Goal: Transaction & Acquisition: Purchase product/service

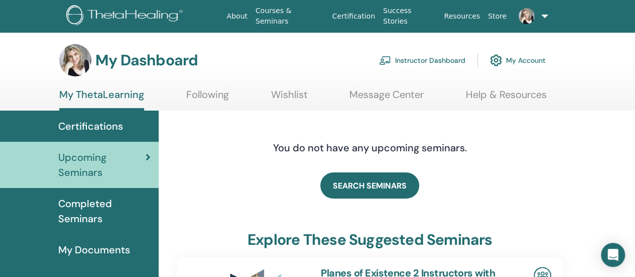
click at [407, 58] on link "Instructor Dashboard" at bounding box center [422, 60] width 86 height 22
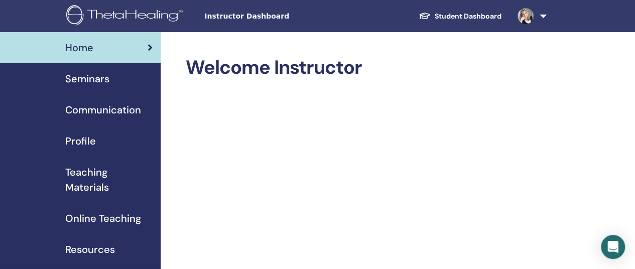
click at [99, 80] on span "Seminars" at bounding box center [87, 78] width 44 height 15
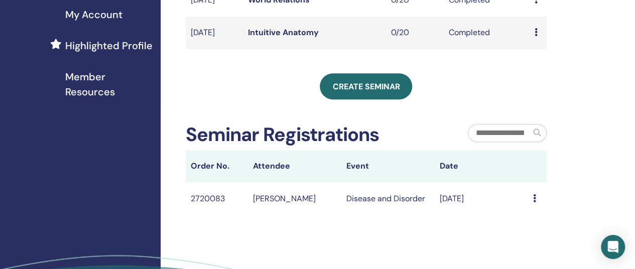
scroll to position [201, 0]
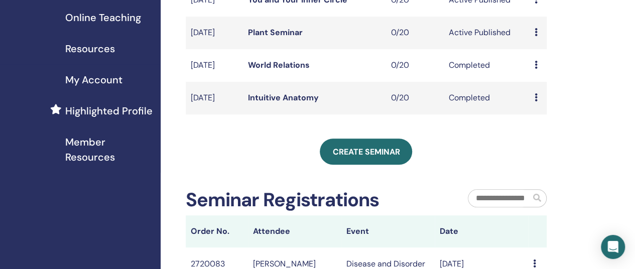
click at [535, 36] on icon at bounding box center [535, 32] width 3 height 8
click at [531, 50] on link "Preview" at bounding box center [536, 52] width 29 height 11
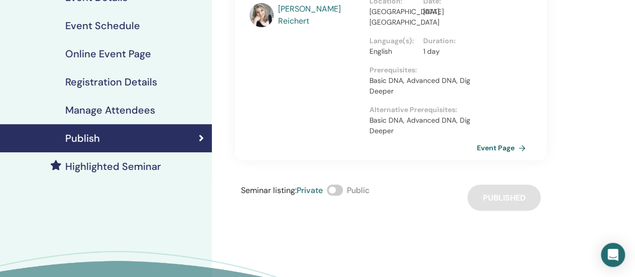
scroll to position [151, 0]
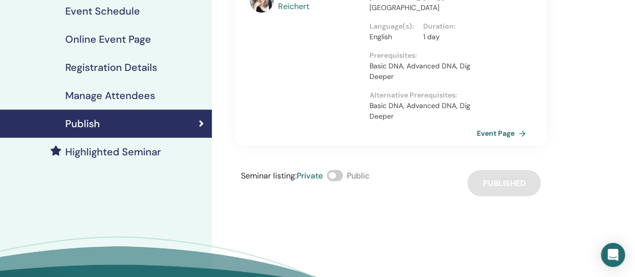
click at [340, 177] on span at bounding box center [335, 175] width 16 height 11
click at [504, 186] on div "Seminar listing : Private Public Published" at bounding box center [391, 183] width 312 height 26
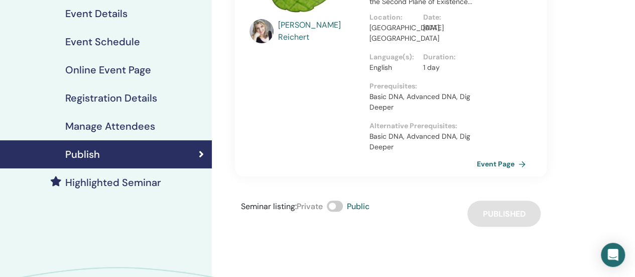
scroll to position [100, 0]
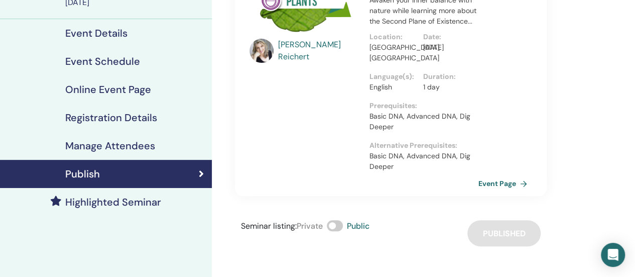
click at [508, 182] on link "Event Page" at bounding box center [504, 183] width 53 height 15
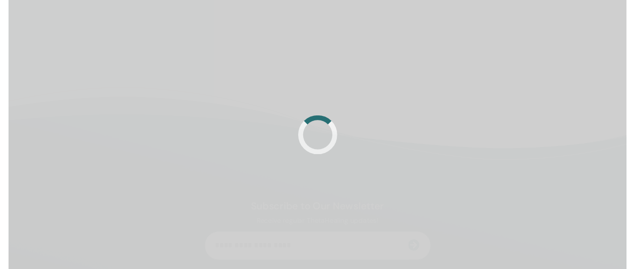
scroll to position [100, 0]
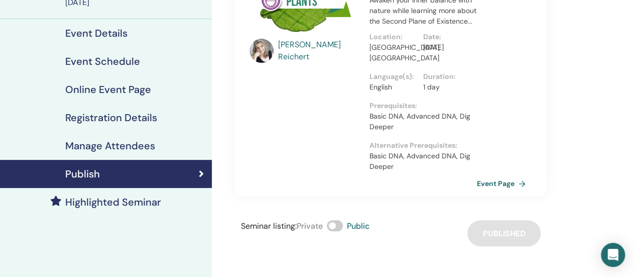
click at [137, 201] on h4 "Highlighted Seminar" at bounding box center [113, 202] width 96 height 12
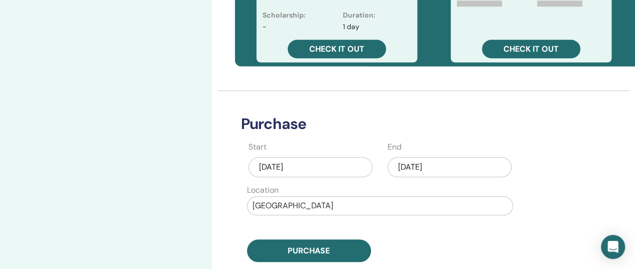
scroll to position [452, 0]
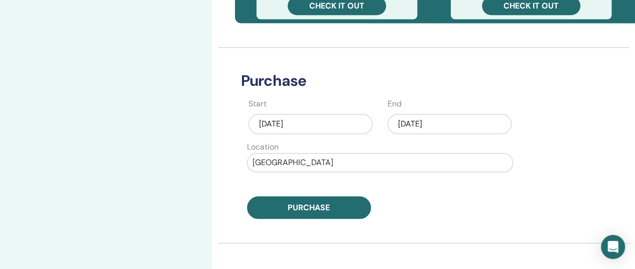
click at [466, 124] on div "[DATE]" at bounding box center [450, 124] width 124 height 20
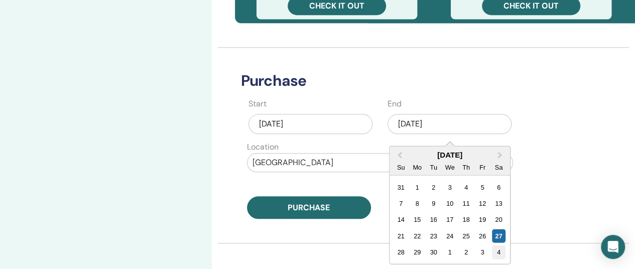
click at [498, 256] on div "4" at bounding box center [499, 252] width 14 height 14
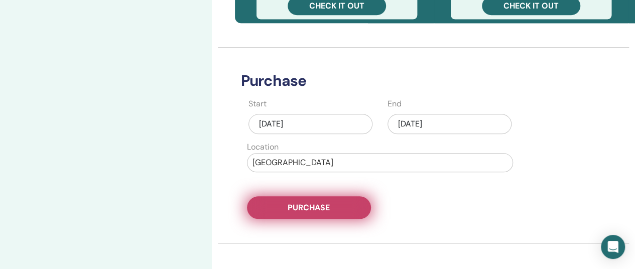
click at [329, 212] on span "Purchase" at bounding box center [309, 207] width 42 height 11
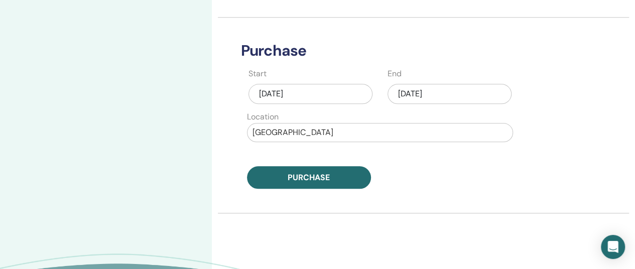
scroll to position [490, 0]
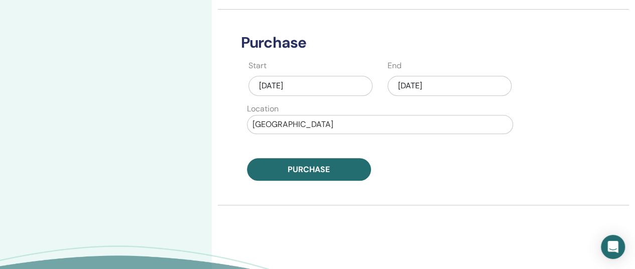
click at [468, 86] on div "[DATE]" at bounding box center [450, 86] width 124 height 20
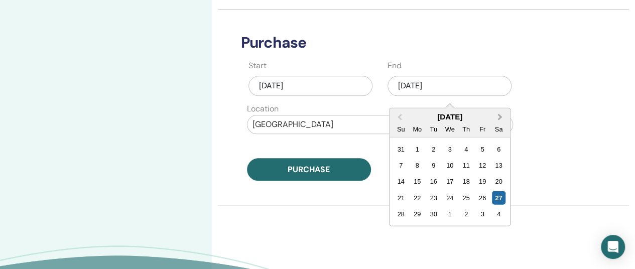
click at [500, 115] on span "Next Month" at bounding box center [500, 116] width 0 height 11
click at [431, 165] on div "7" at bounding box center [434, 165] width 14 height 14
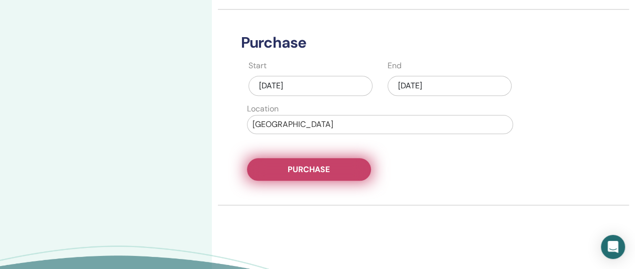
click at [336, 173] on button "Purchase" at bounding box center [309, 169] width 124 height 23
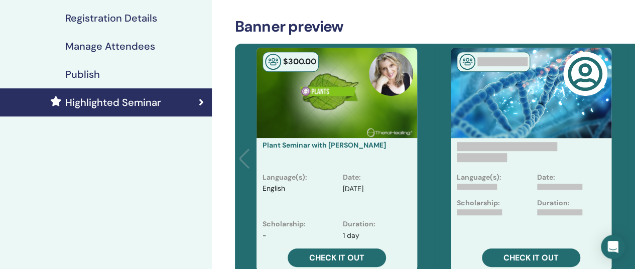
scroll to position [239, 0]
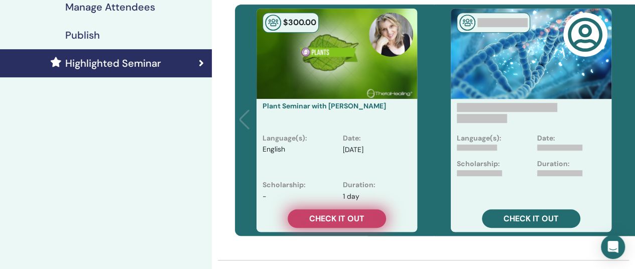
click at [344, 220] on span "Check it out" at bounding box center [336, 218] width 55 height 11
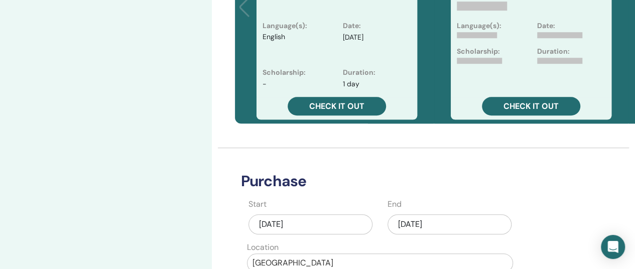
scroll to position [452, 0]
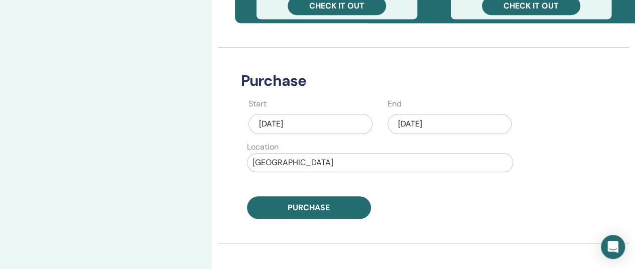
click at [448, 123] on div "Sep/27, 2025" at bounding box center [450, 124] width 124 height 20
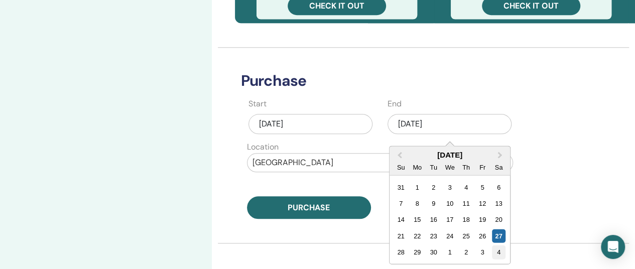
click at [494, 252] on div "4" at bounding box center [499, 252] width 14 height 14
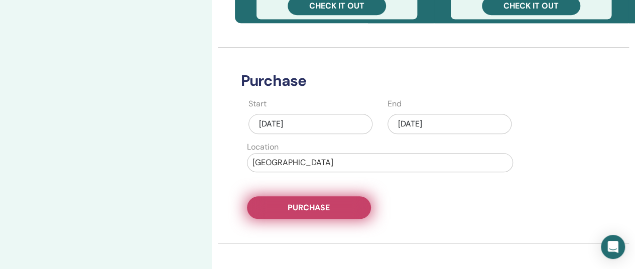
click at [327, 203] on span "Purchase" at bounding box center [309, 207] width 42 height 11
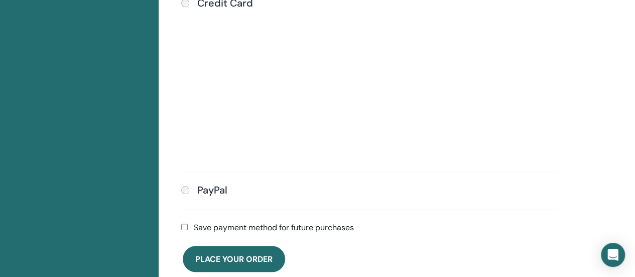
scroll to position [429, 0]
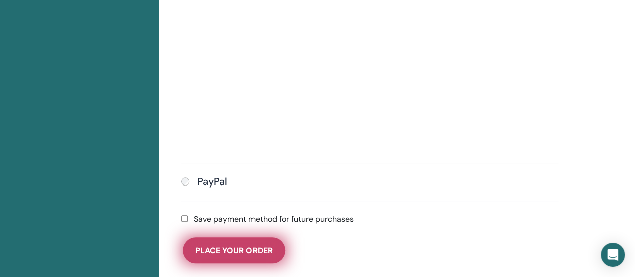
click at [215, 245] on span "Place Your Order" at bounding box center [233, 250] width 77 height 11
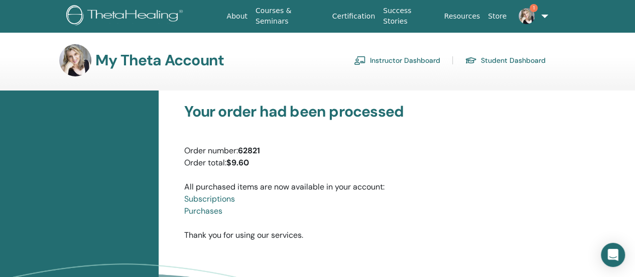
click at [403, 60] on link "Instructor Dashboard" at bounding box center [397, 60] width 86 height 16
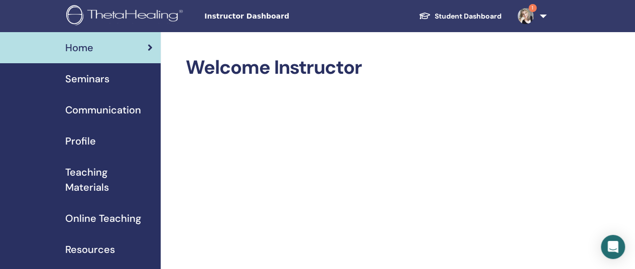
click at [99, 79] on span "Seminars" at bounding box center [87, 78] width 44 height 15
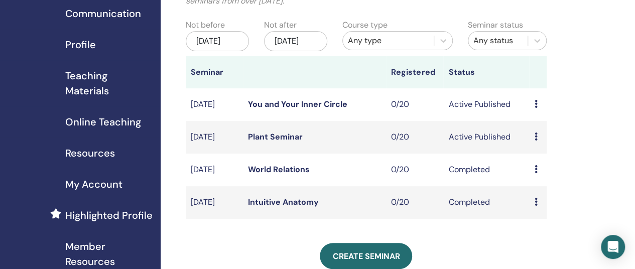
scroll to position [100, 0]
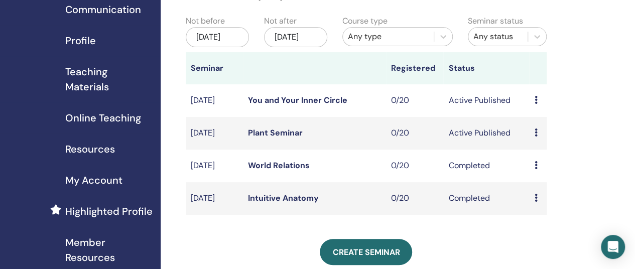
click at [345, 117] on td "You and Your Inner Circle" at bounding box center [314, 100] width 143 height 33
click at [535, 104] on icon at bounding box center [535, 100] width 3 height 8
click at [536, 116] on link "Preview" at bounding box center [536, 116] width 29 height 11
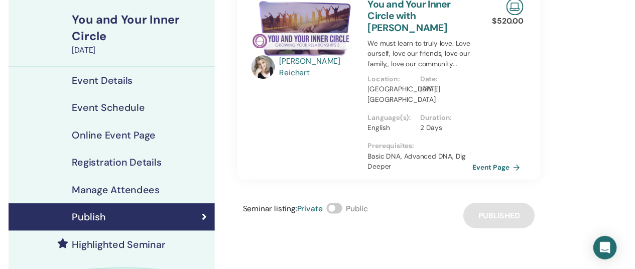
scroll to position [151, 0]
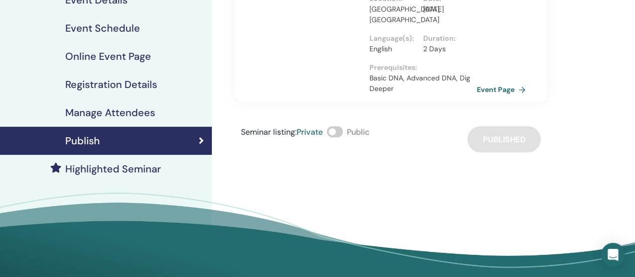
click at [340, 133] on span at bounding box center [335, 131] width 16 height 11
click at [138, 173] on h4 "Highlighted Seminar" at bounding box center [113, 169] width 96 height 12
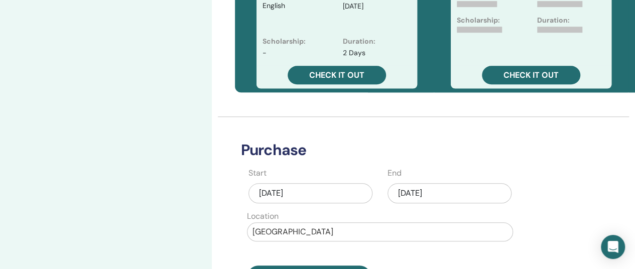
scroll to position [452, 0]
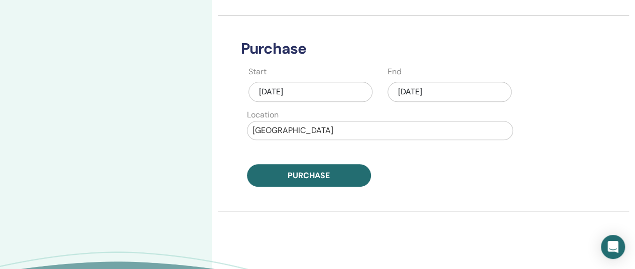
click at [466, 92] on div "[DATE]" at bounding box center [450, 92] width 124 height 20
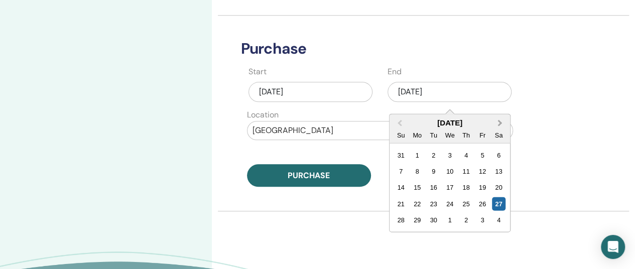
click at [500, 123] on span "Next Month" at bounding box center [500, 122] width 0 height 11
click at [498, 170] on div "11" at bounding box center [499, 171] width 14 height 14
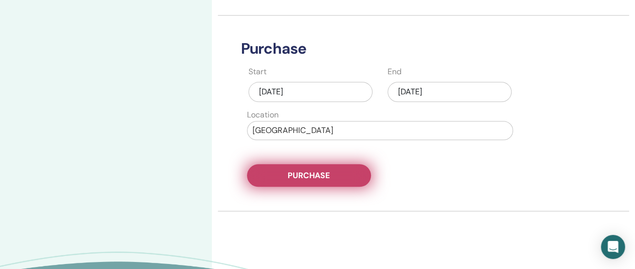
click at [342, 176] on button "Purchase" at bounding box center [309, 175] width 124 height 23
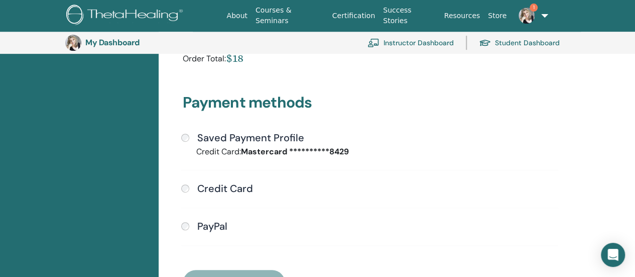
scroll to position [273, 0]
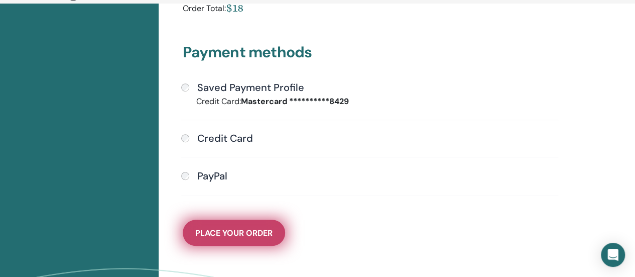
click at [212, 227] on span "Place Your Order" at bounding box center [233, 232] width 77 height 11
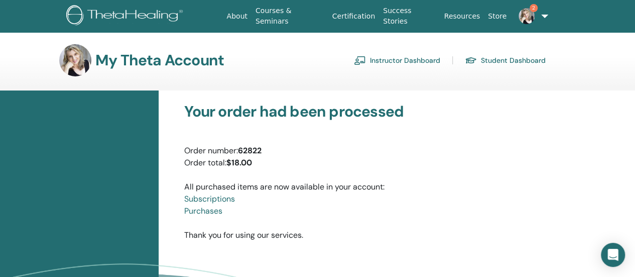
click at [544, 13] on link "2" at bounding box center [531, 16] width 40 height 32
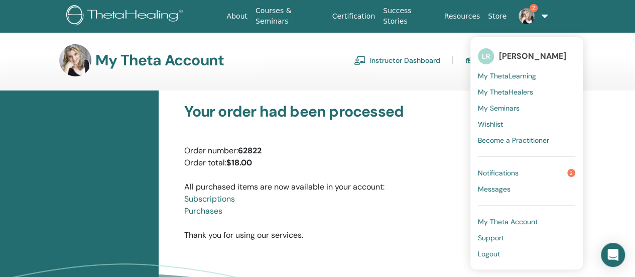
click at [486, 170] on span "Notifications" at bounding box center [498, 172] width 41 height 9
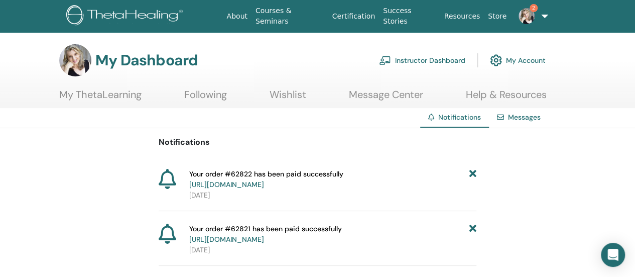
click at [264, 184] on link "[URL][DOMAIN_NAME]" at bounding box center [226, 184] width 75 height 9
